Goal: Check status: Check status

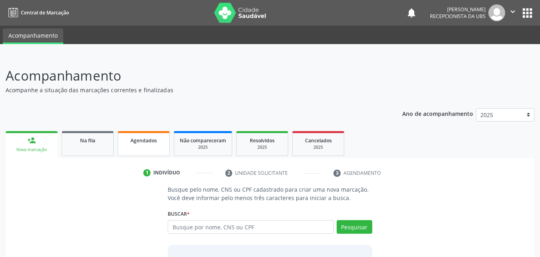
click at [153, 141] on span "Agendados" at bounding box center [144, 140] width 26 height 7
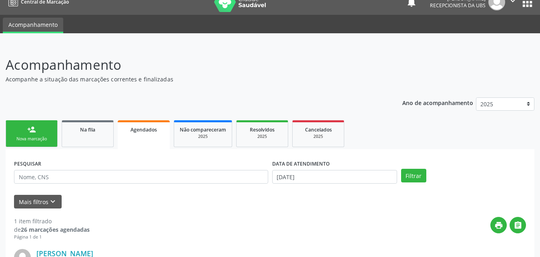
scroll to position [10, 0]
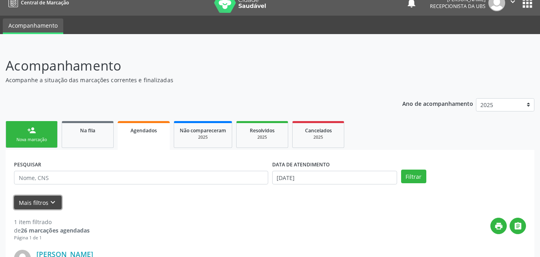
click at [30, 198] on button "Mais filtros keyboard_arrow_down" at bounding box center [38, 202] width 48 height 14
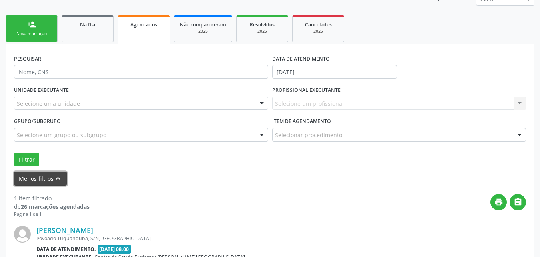
scroll to position [130, 0]
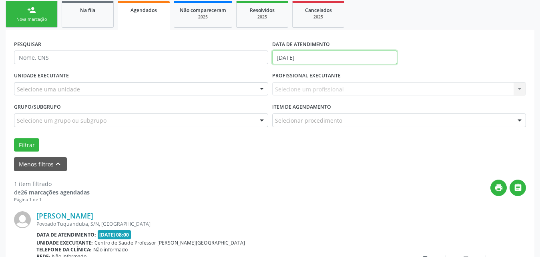
click at [349, 58] on input "[DATE]" at bounding box center [334, 57] width 125 height 14
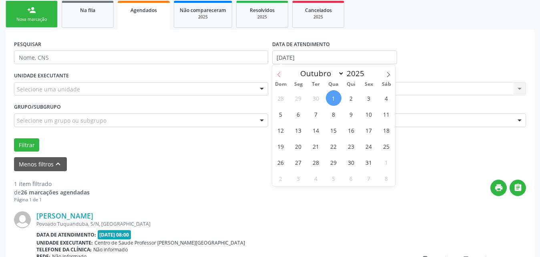
click at [277, 75] on icon at bounding box center [279, 75] width 6 height 6
select select "8"
click at [299, 99] on span "1" at bounding box center [299, 98] width 16 height 16
type input "[DATE]"
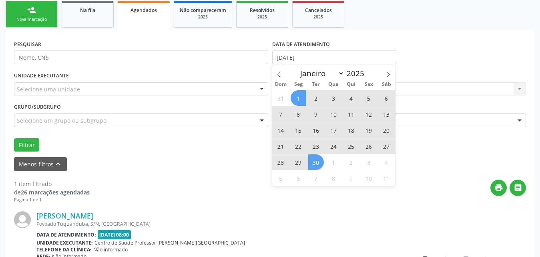
click at [318, 164] on span "30" at bounding box center [316, 162] width 16 height 16
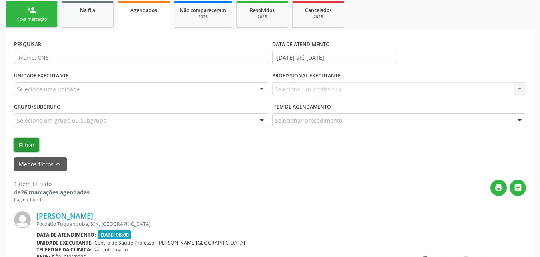
click at [30, 147] on button "Filtrar" at bounding box center [26, 145] width 25 height 14
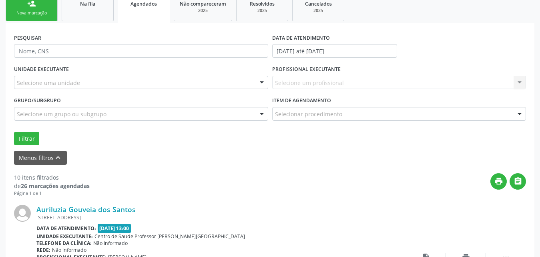
scroll to position [88, 0]
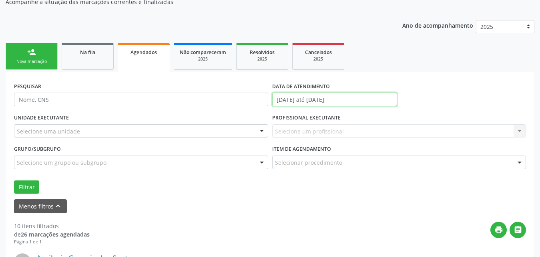
click at [370, 100] on input "[DATE] até [DATE]" at bounding box center [334, 99] width 125 height 14
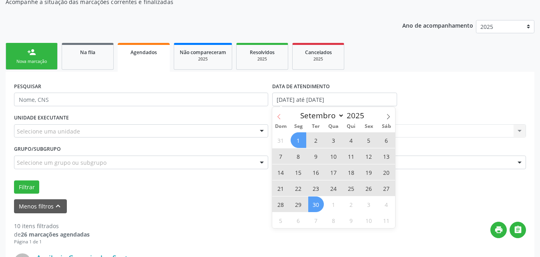
click at [280, 117] on icon at bounding box center [279, 117] width 6 height 6
select select "7"
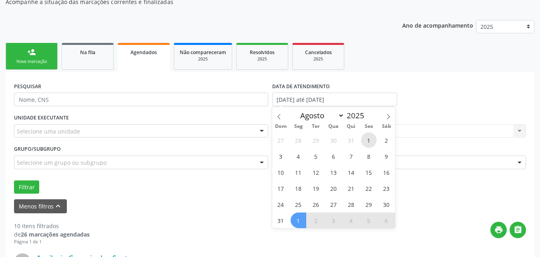
click at [368, 140] on span "1" at bounding box center [369, 140] width 16 height 16
type input "[DATE]"
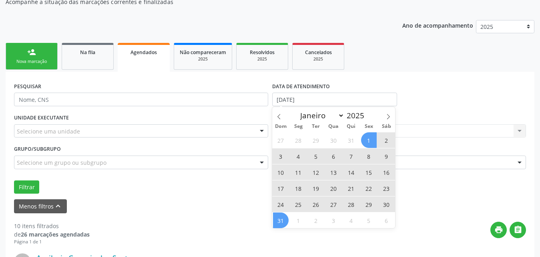
click at [283, 223] on span "31" at bounding box center [281, 220] width 16 height 16
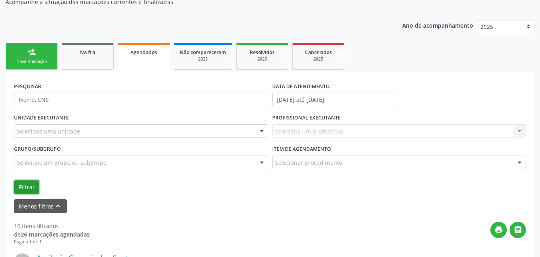
click at [28, 186] on button "Filtrar" at bounding box center [26, 187] width 25 height 14
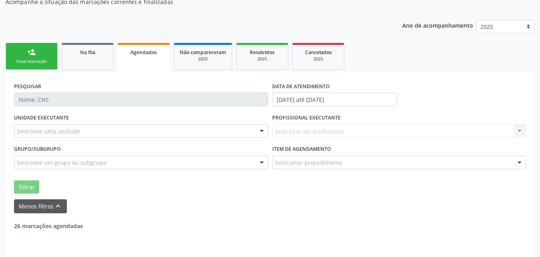
scroll to position [84, 0]
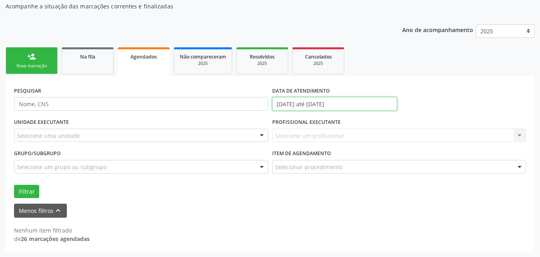
click at [355, 102] on input "[DATE] até [DATE]" at bounding box center [334, 104] width 125 height 14
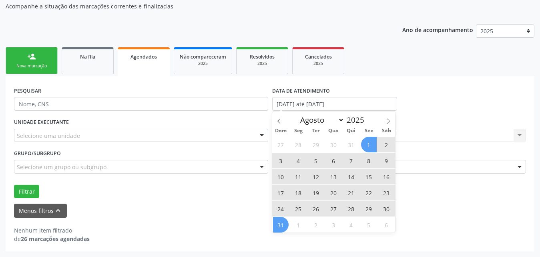
click at [373, 144] on span "1" at bounding box center [369, 145] width 16 height 16
type input "[DATE]"
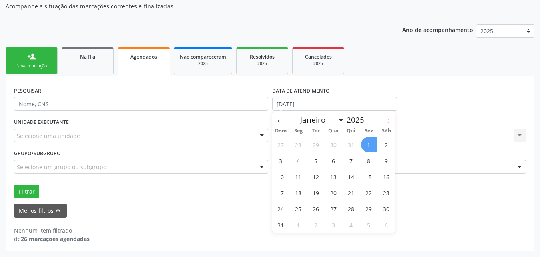
click at [390, 121] on icon at bounding box center [389, 121] width 6 height 6
select select "8"
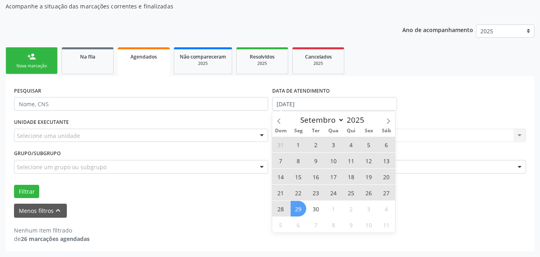
click at [295, 209] on span "29" at bounding box center [299, 209] width 16 height 16
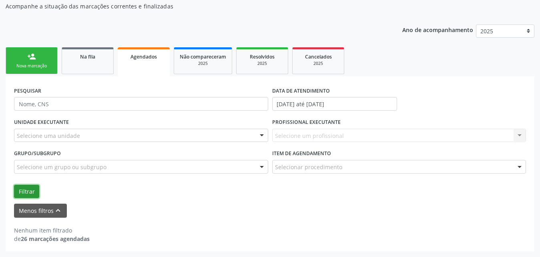
click at [31, 189] on button "Filtrar" at bounding box center [26, 192] width 25 height 14
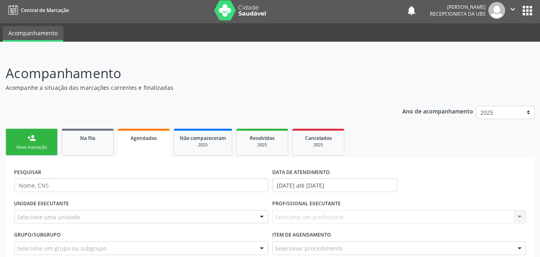
scroll to position [0, 0]
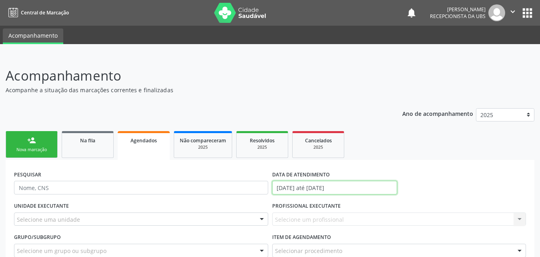
click at [374, 187] on input "[DATE] até [DATE]" at bounding box center [334, 188] width 125 height 14
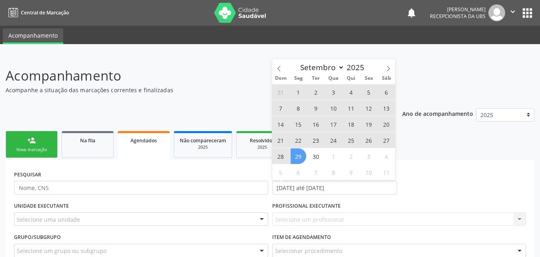
click at [299, 141] on span "22" at bounding box center [299, 140] width 16 height 16
type input "[DATE]"
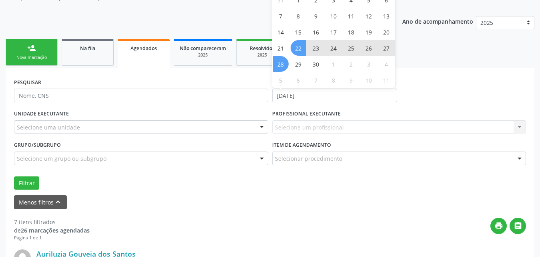
scroll to position [120, 0]
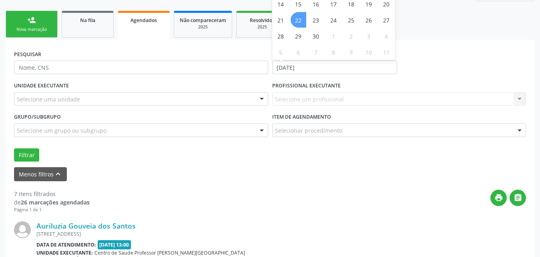
click at [299, 21] on span "22" at bounding box center [299, 20] width 16 height 16
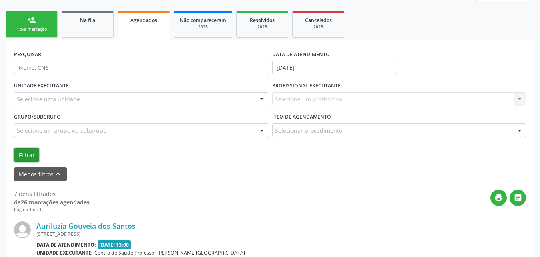
drag, startPoint x: 30, startPoint y: 161, endPoint x: 25, endPoint y: 155, distance: 7.7
click at [29, 161] on button "Filtrar" at bounding box center [26, 155] width 25 height 14
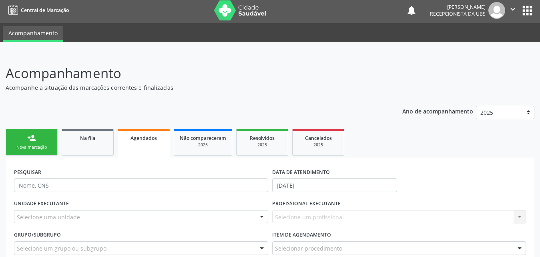
scroll to position [84, 0]
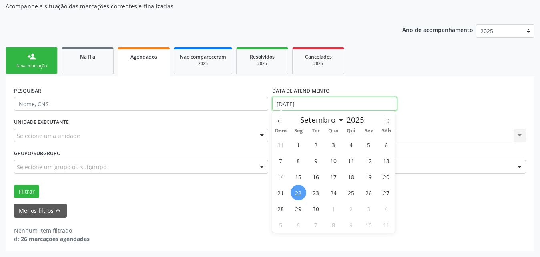
click at [352, 103] on input "[DATE]" at bounding box center [334, 104] width 125 height 14
click at [279, 122] on icon at bounding box center [278, 120] width 3 height 5
select select "7"
click at [368, 145] on span "1" at bounding box center [369, 145] width 16 height 16
type input "[DATE]"
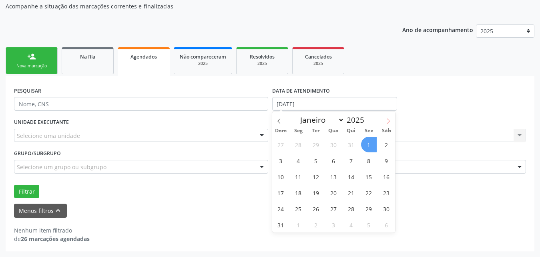
click at [389, 120] on icon at bounding box center [389, 121] width 6 height 6
select select "8"
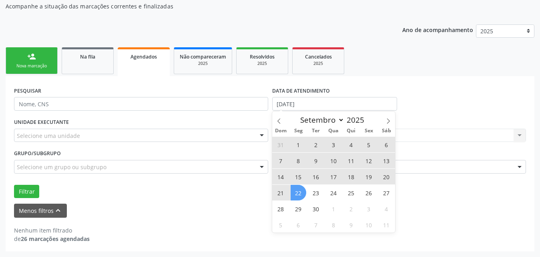
click at [300, 196] on span "22" at bounding box center [299, 193] width 16 height 16
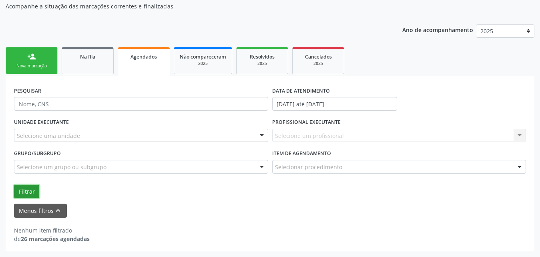
click at [20, 191] on button "Filtrar" at bounding box center [26, 192] width 25 height 14
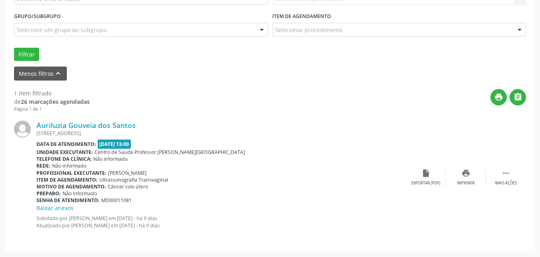
scroll to position [20, 0]
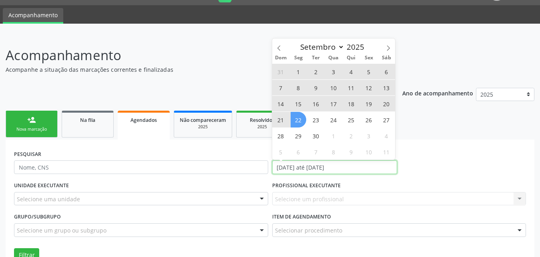
click at [368, 169] on input "[DATE] até [DATE]" at bounding box center [334, 167] width 125 height 14
click at [316, 136] on span "30" at bounding box center [316, 136] width 16 height 16
type input "[DATE]"
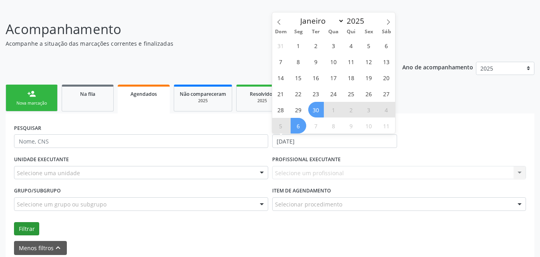
scroll to position [60, 0]
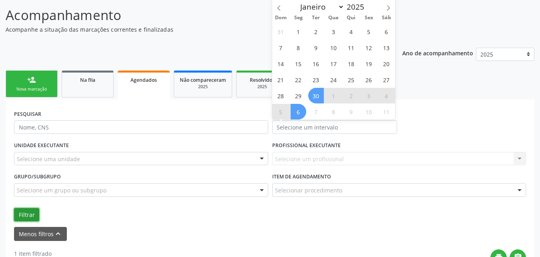
click at [27, 211] on button "Filtrar" at bounding box center [26, 215] width 25 height 14
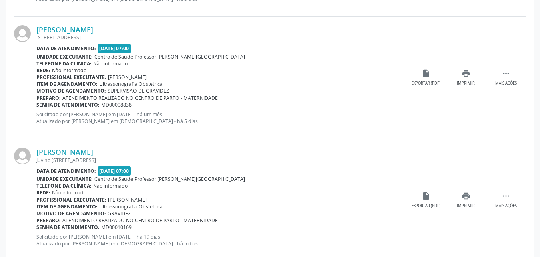
scroll to position [1957, 0]
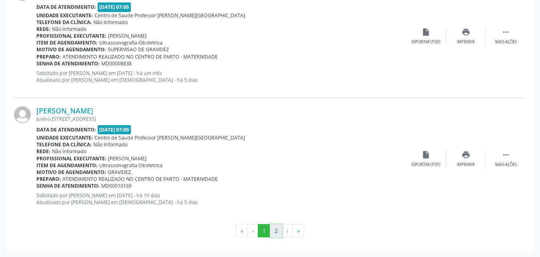
click at [275, 230] on button "2" at bounding box center [276, 231] width 12 height 14
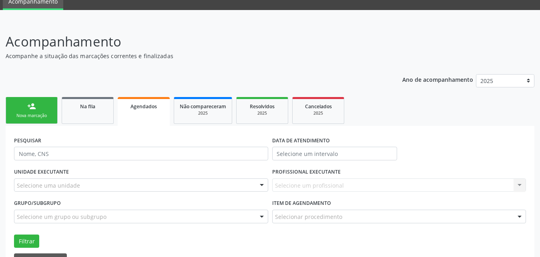
scroll to position [0, 0]
